Goal: Task Accomplishment & Management: Use online tool/utility

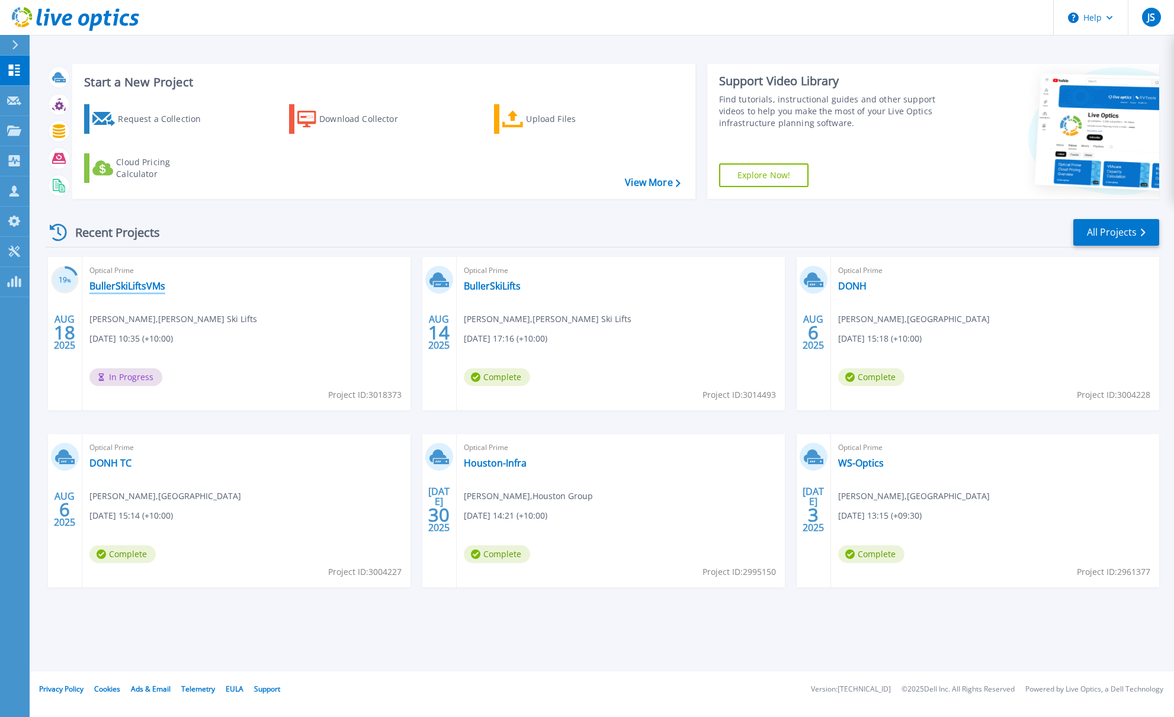
click at [113, 287] on link "BullerSkiLiftsVMs" at bounding box center [127, 286] width 76 height 12
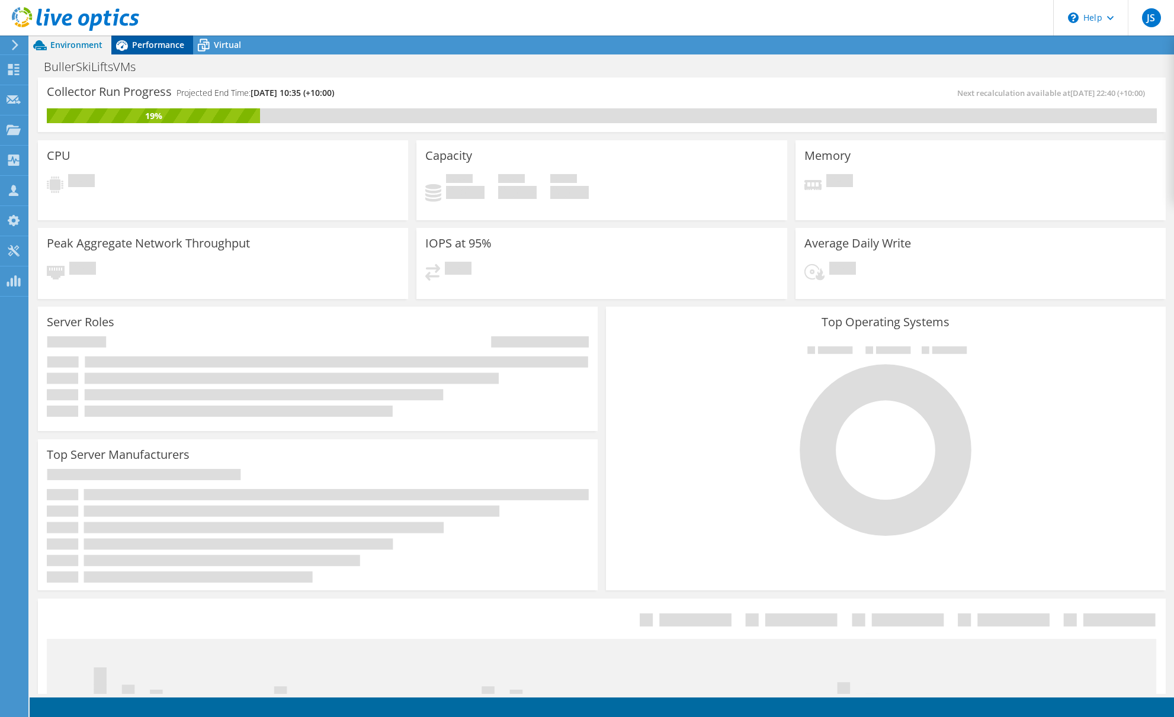
click at [149, 41] on span "Performance" at bounding box center [158, 44] width 52 height 11
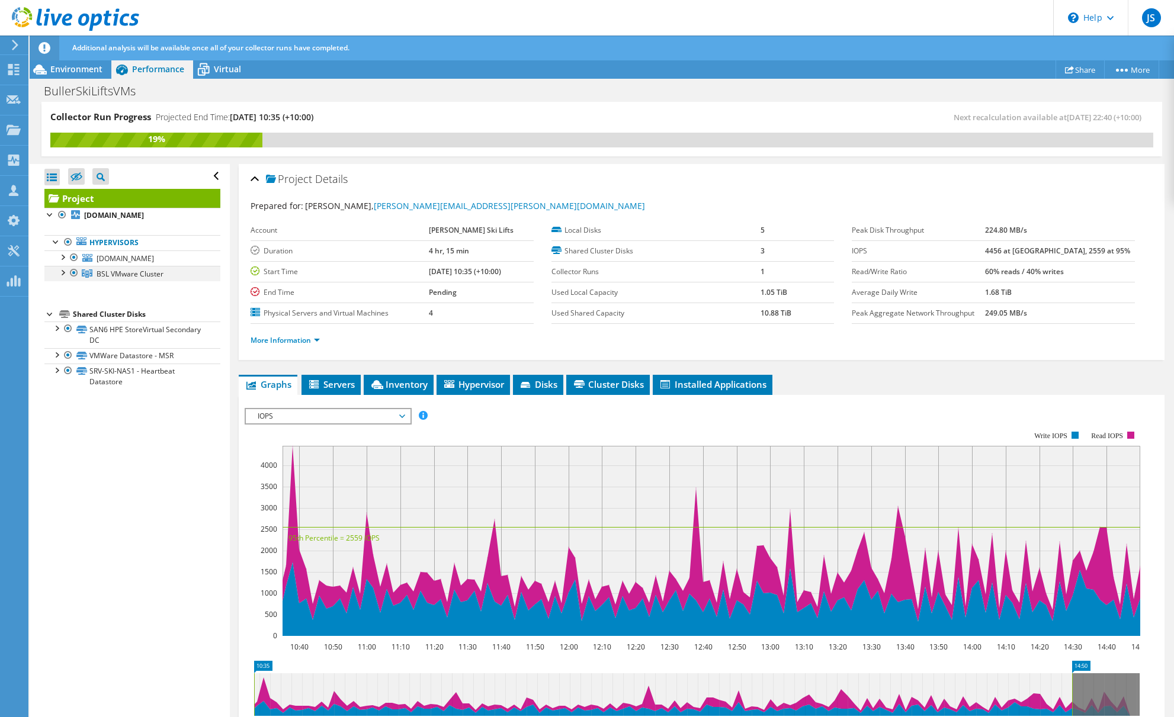
click at [65, 271] on div at bounding box center [62, 272] width 12 height 12
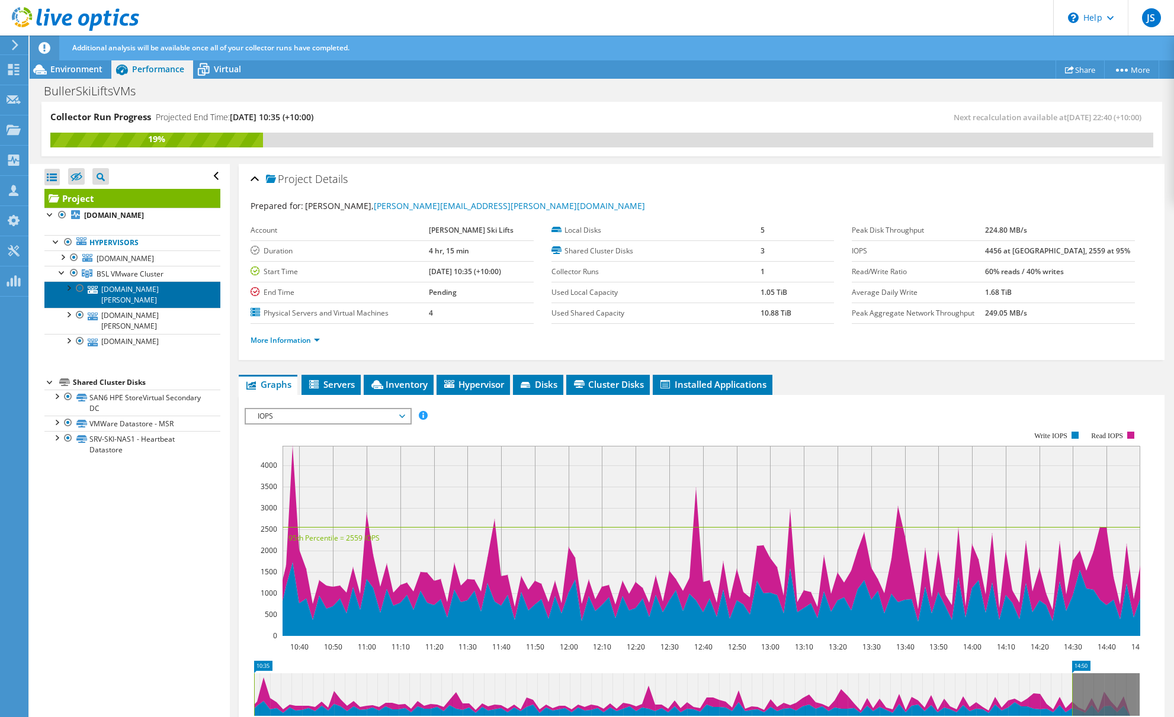
click at [123, 288] on link "inf-hst-vm3-b.groset.com.au" at bounding box center [132, 294] width 176 height 26
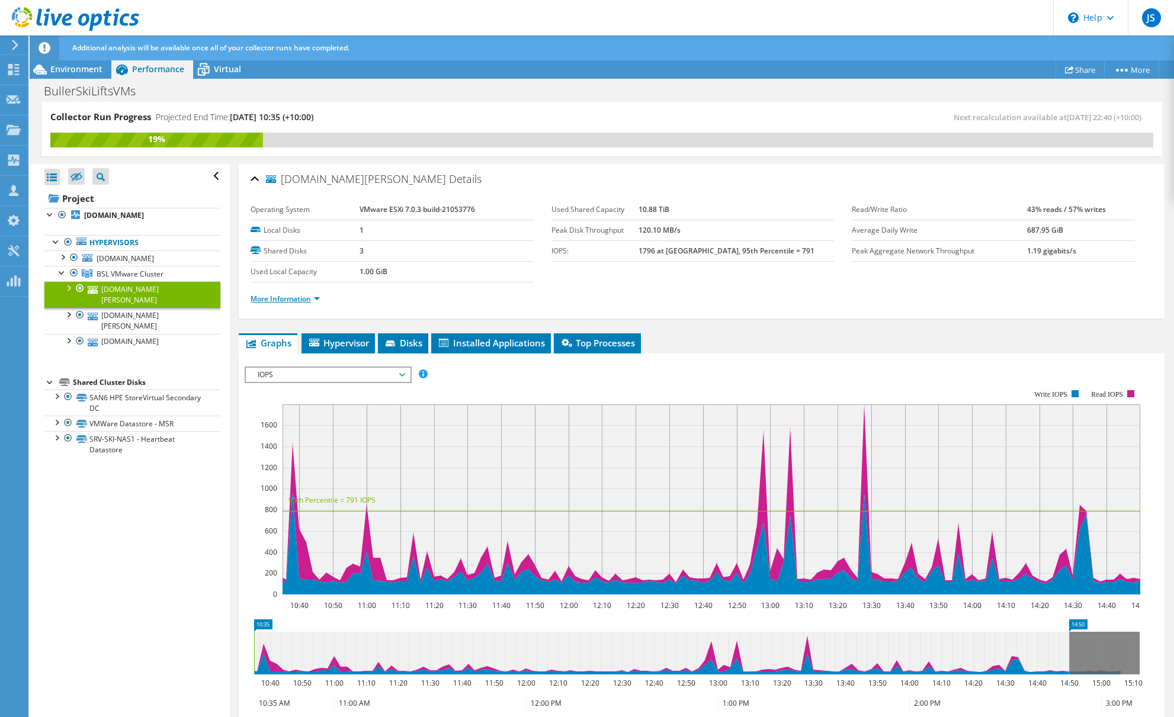
click at [280, 295] on link "More Information" at bounding box center [285, 299] width 69 height 10
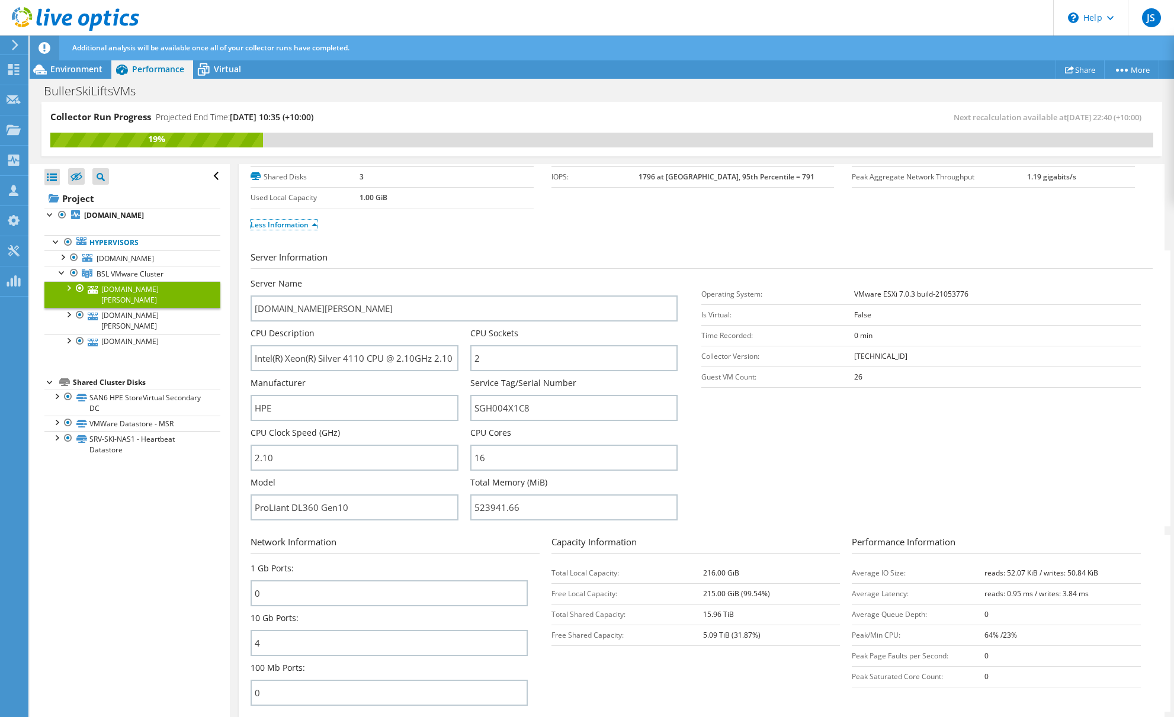
scroll to position [59, 0]
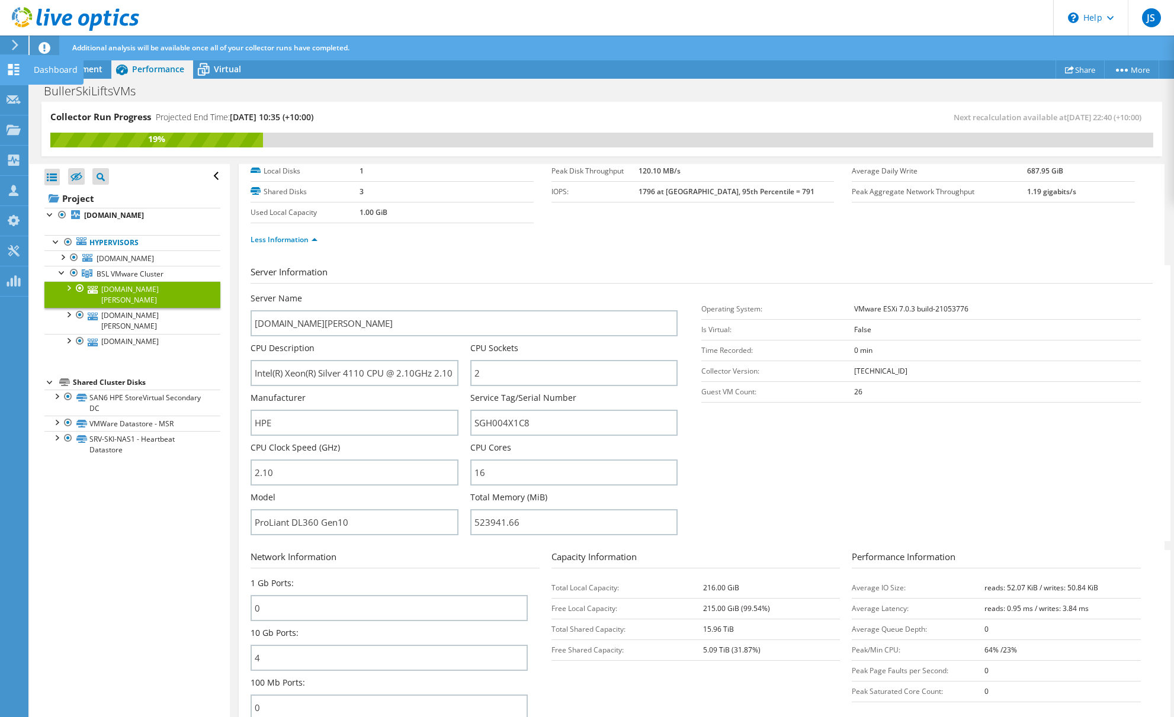
click at [11, 69] on icon at bounding box center [14, 69] width 14 height 11
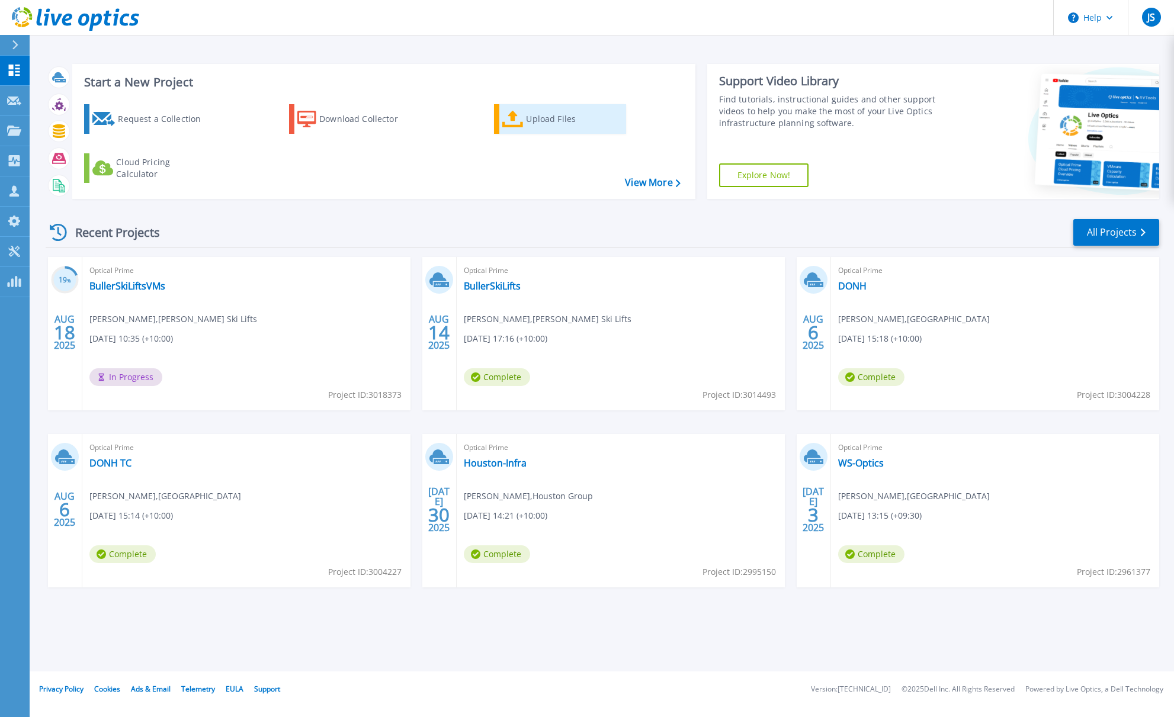
click at [528, 126] on div "Upload Files" at bounding box center [573, 119] width 95 height 24
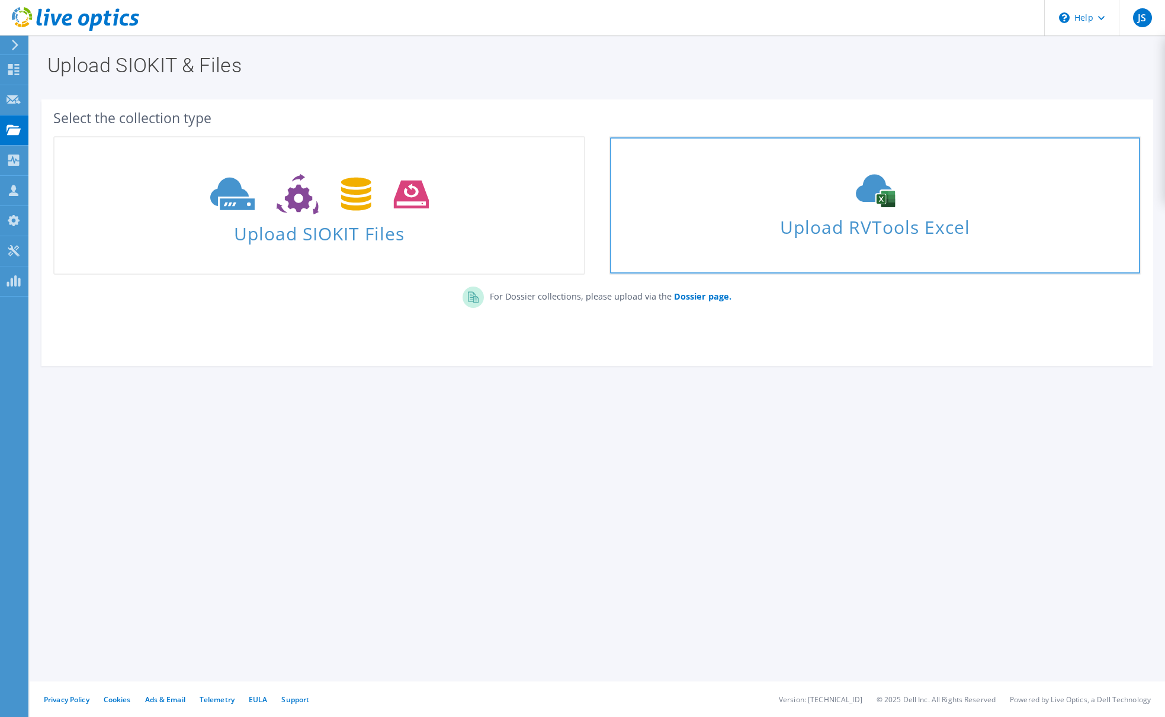
click at [864, 212] on span "Upload RVTools Excel" at bounding box center [875, 223] width 530 height 25
